Goal: Task Accomplishment & Management: Use online tool/utility

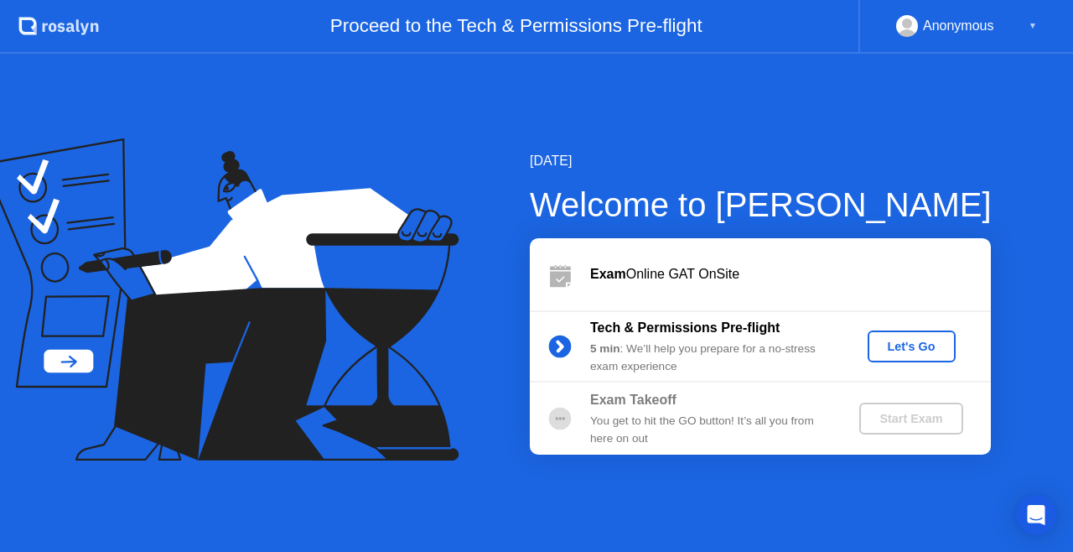
click at [894, 340] on div "Let's Go" at bounding box center [911, 346] width 75 height 13
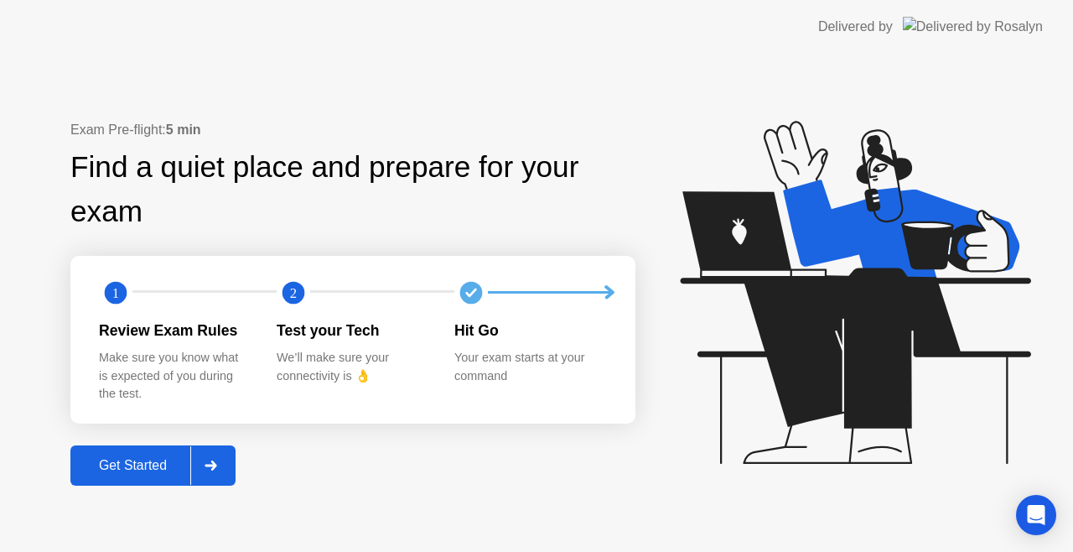
click at [143, 464] on div "Get Started" at bounding box center [132, 465] width 115 height 15
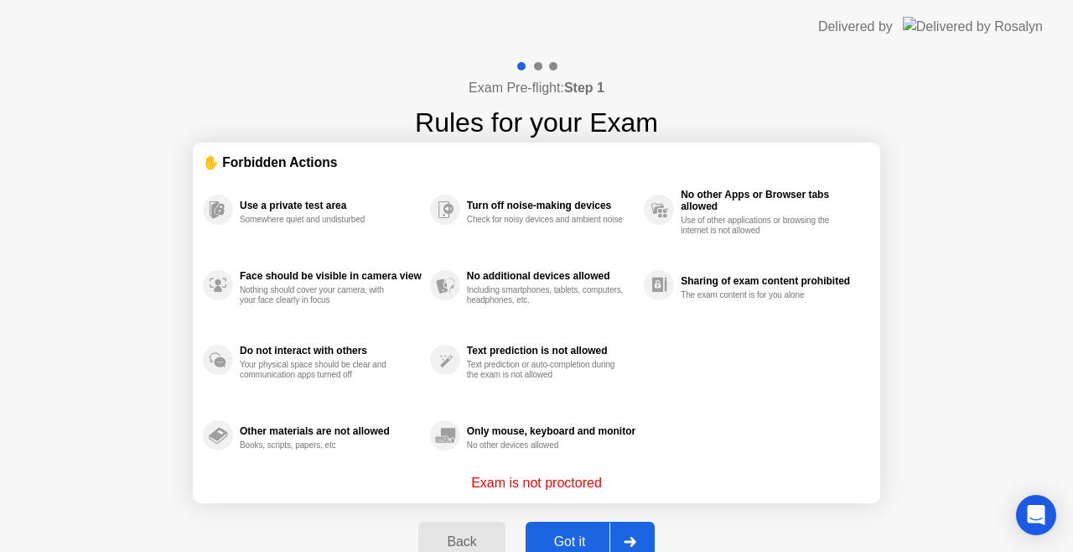
click at [553, 537] on div "Got it" at bounding box center [570, 541] width 79 height 15
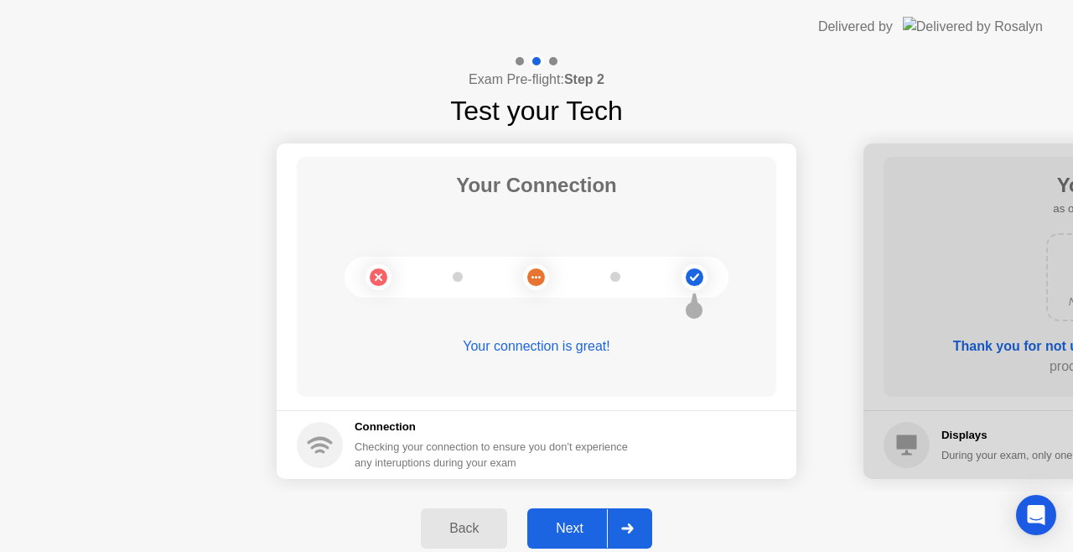
click at [622, 529] on icon at bounding box center [627, 528] width 13 height 10
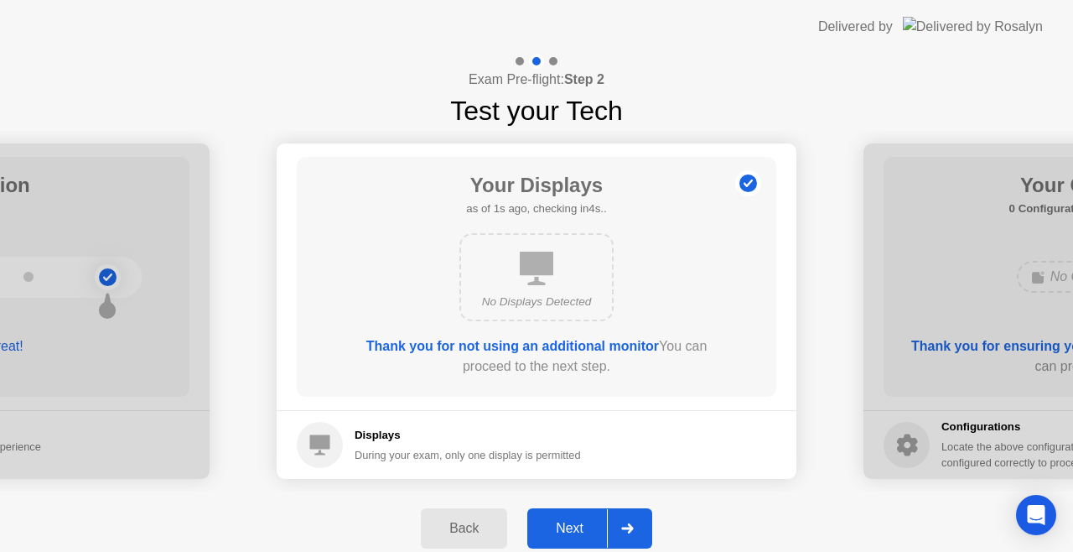
click at [622, 529] on icon at bounding box center [627, 528] width 13 height 10
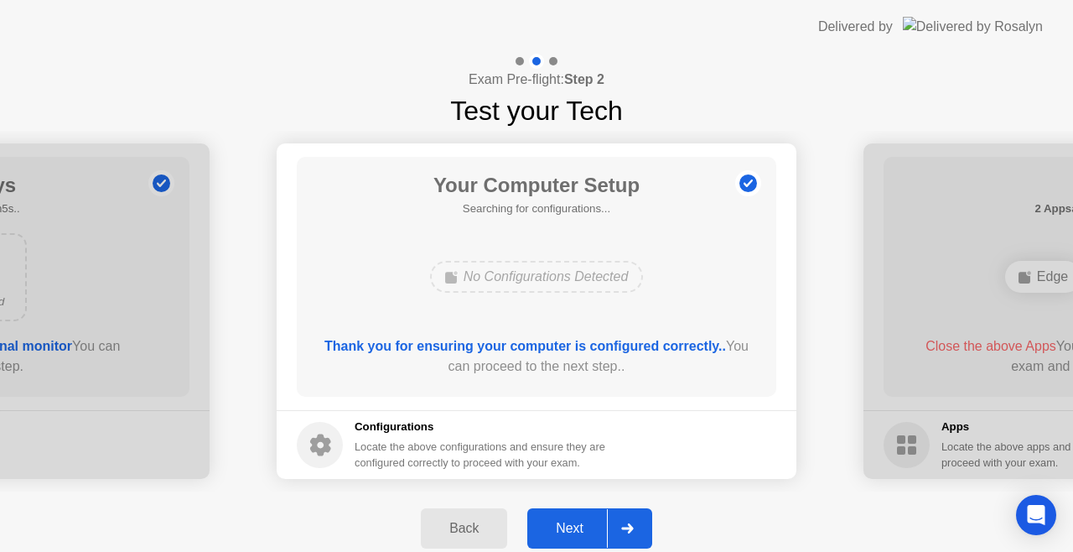
click at [622, 529] on icon at bounding box center [627, 528] width 13 height 10
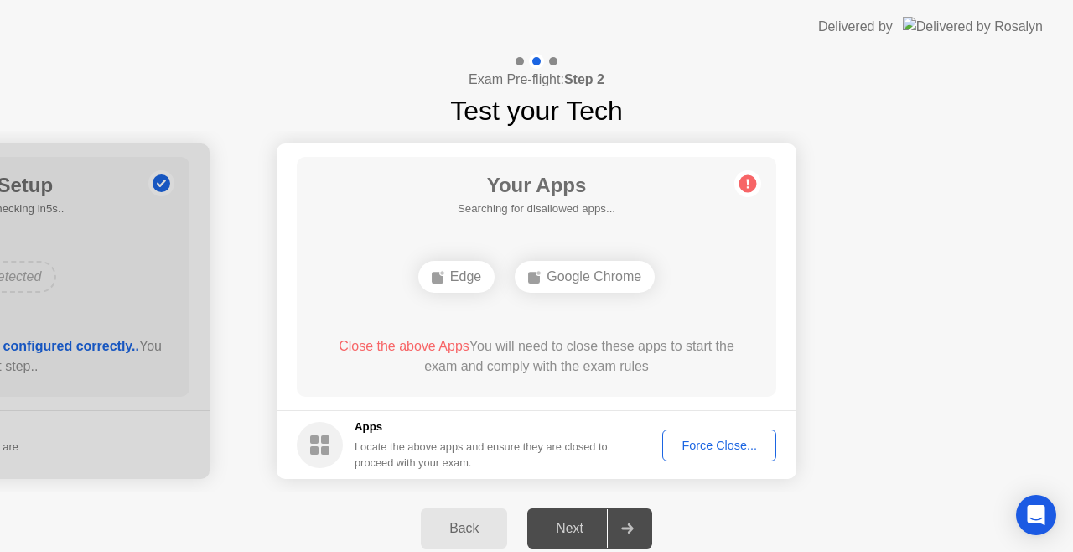
click at [717, 448] on div "Force Close..." at bounding box center [719, 444] width 102 height 13
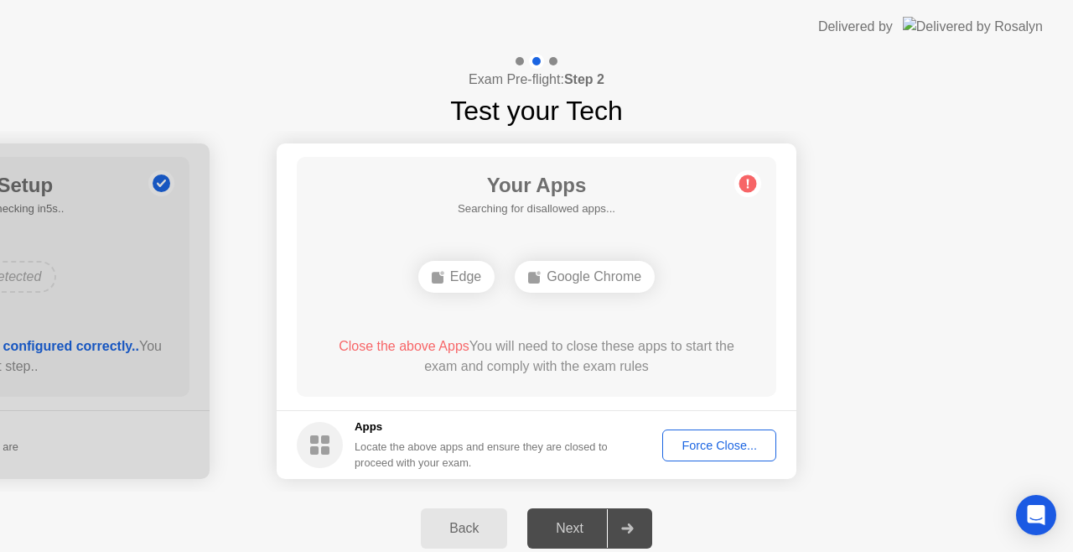
click at [733, 439] on div "Force Close..." at bounding box center [719, 444] width 102 height 13
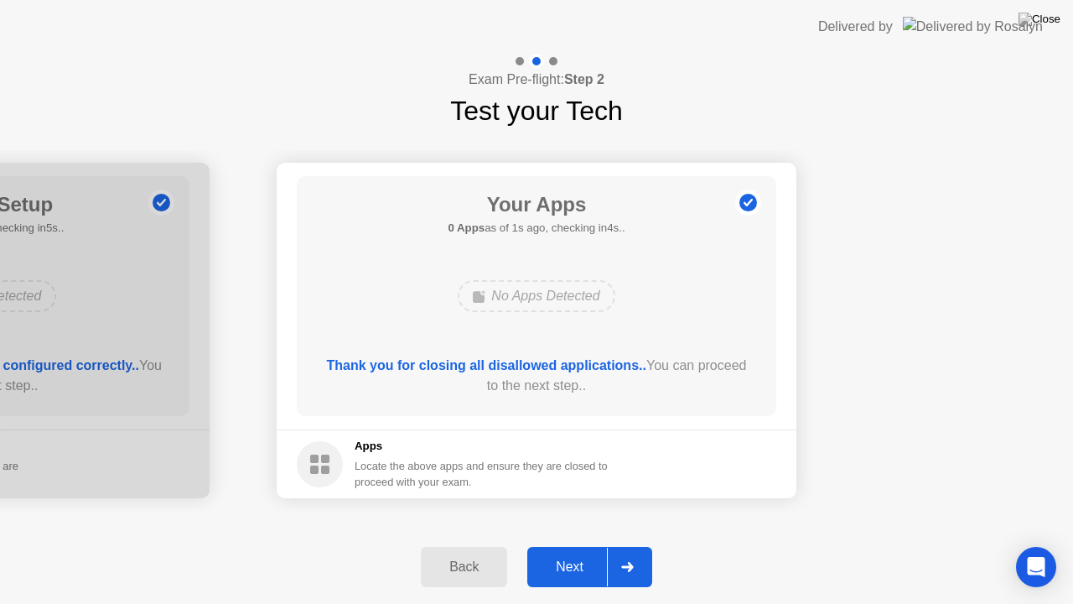
click at [626, 551] on icon at bounding box center [627, 567] width 13 height 10
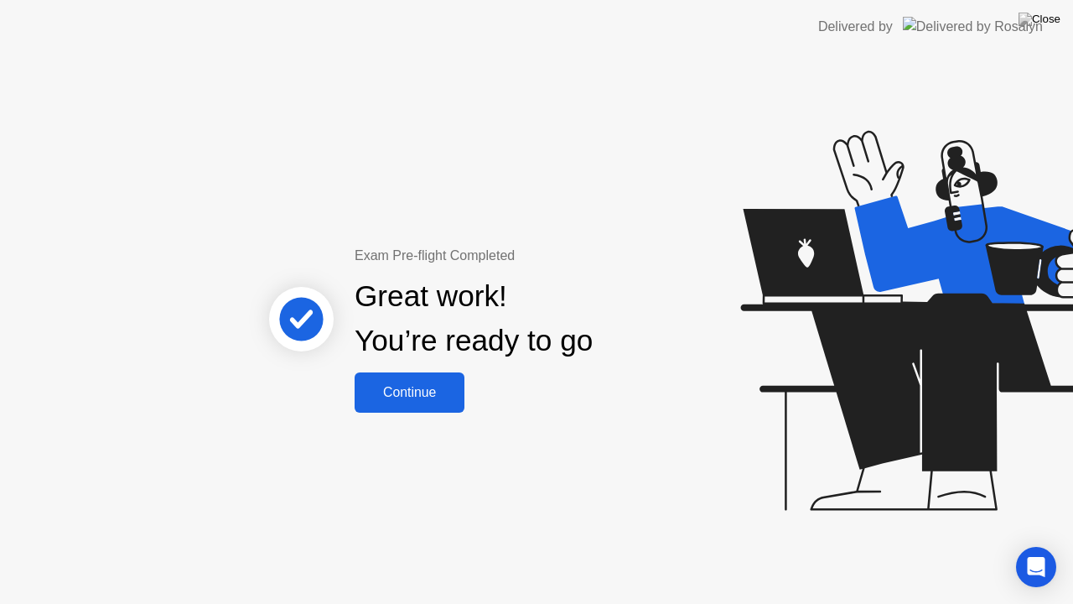
click at [404, 385] on div "Continue" at bounding box center [410, 392] width 100 height 15
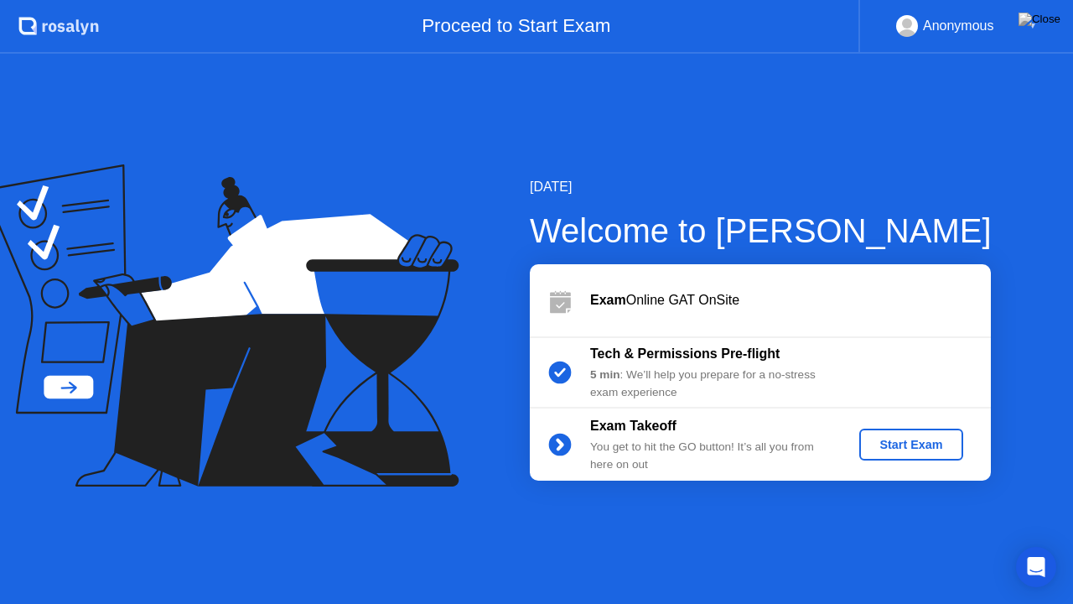
click at [914, 455] on button "Start Exam" at bounding box center [910, 444] width 103 height 32
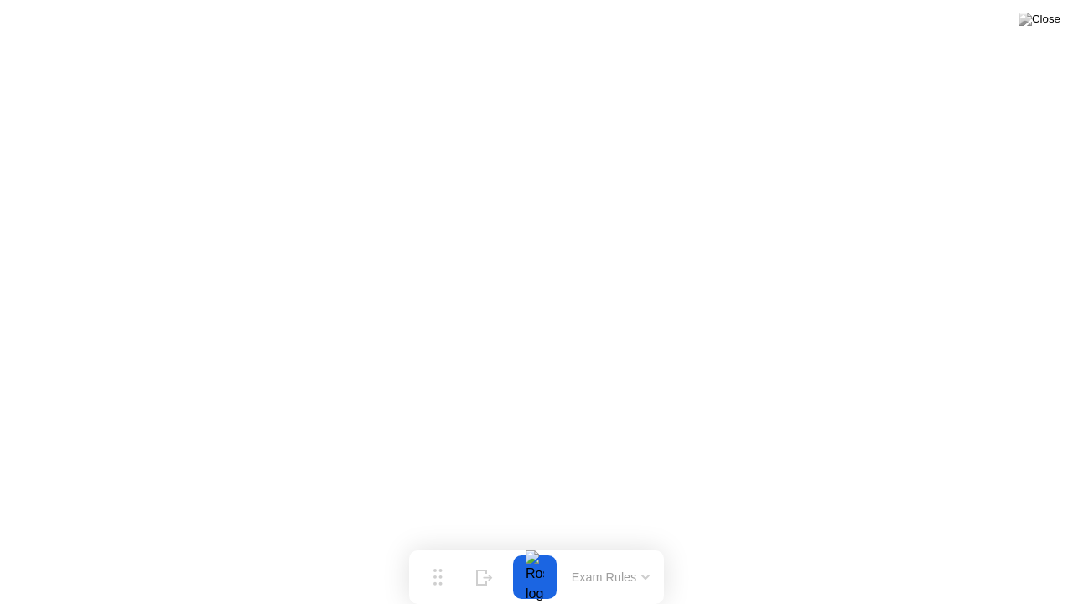
click at [633, 551] on button "Exam Rules" at bounding box center [611, 576] width 89 height 15
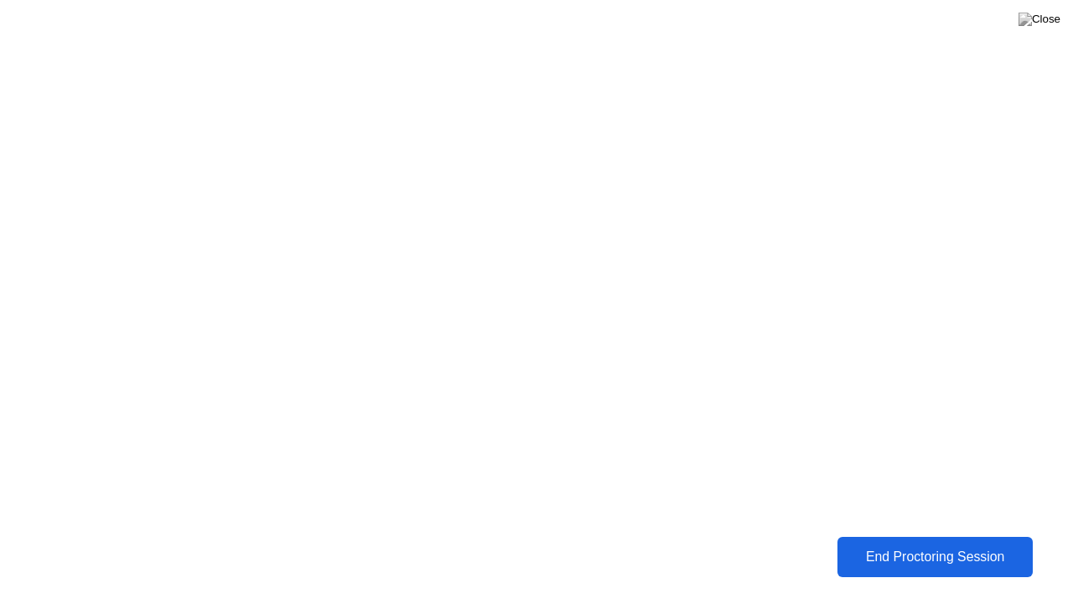
click at [899, 551] on div "End Proctoring Session" at bounding box center [935, 556] width 205 height 17
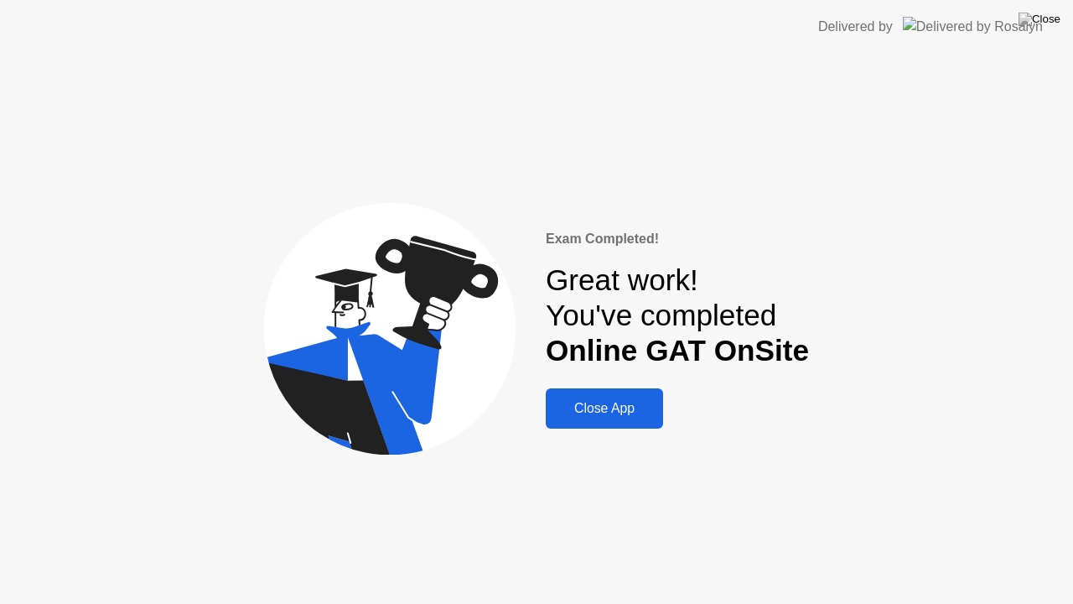
click at [609, 405] on div "Close App" at bounding box center [604, 408] width 107 height 15
